Goal: Task Accomplishment & Management: Manage account settings

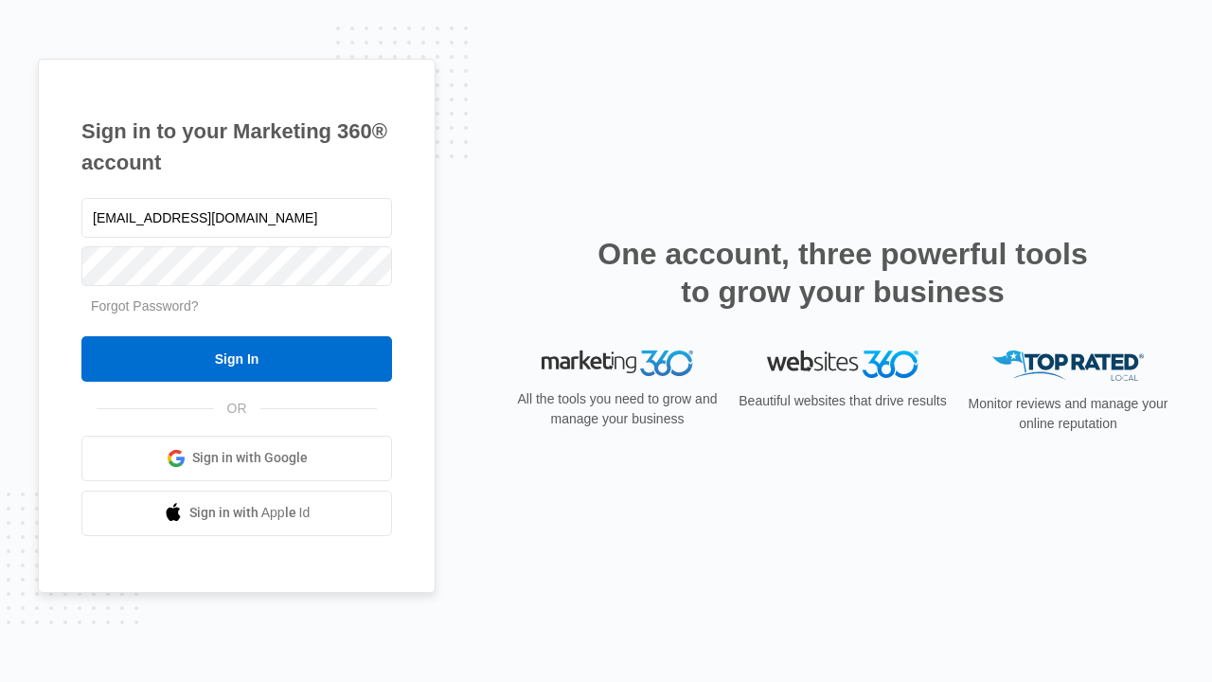
type input "[EMAIL_ADDRESS][DOMAIN_NAME]"
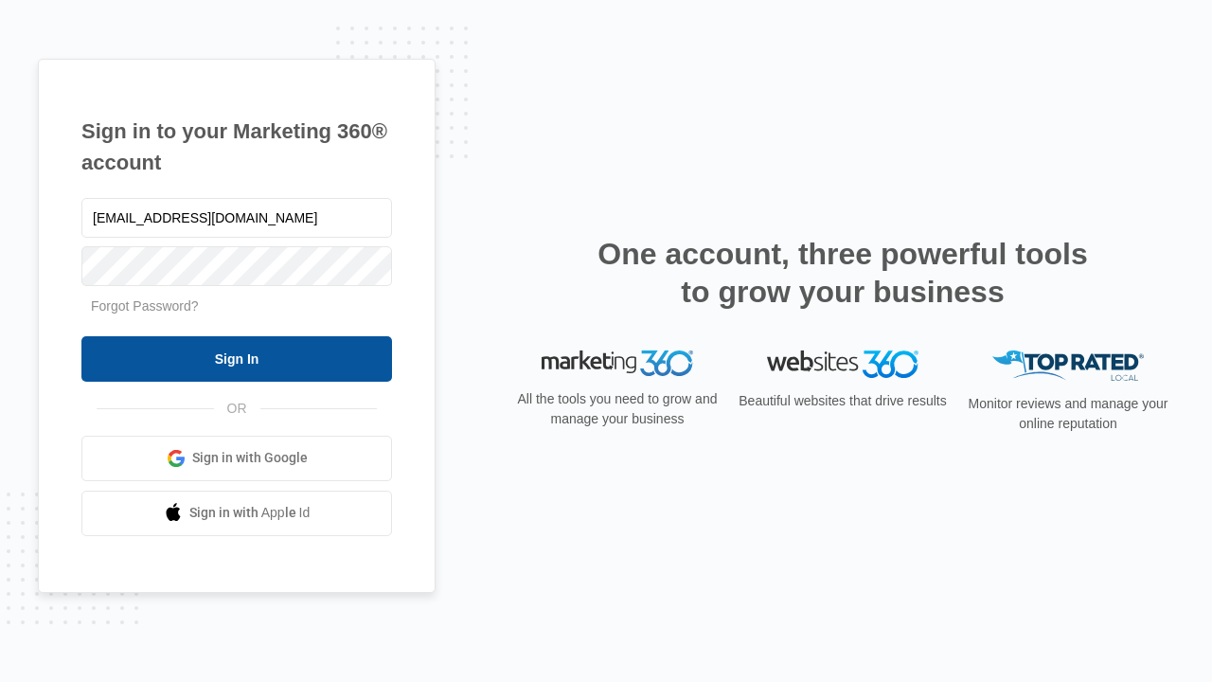
click at [237, 358] on input "Sign In" at bounding box center [236, 358] width 311 height 45
